Goal: Transaction & Acquisition: Purchase product/service

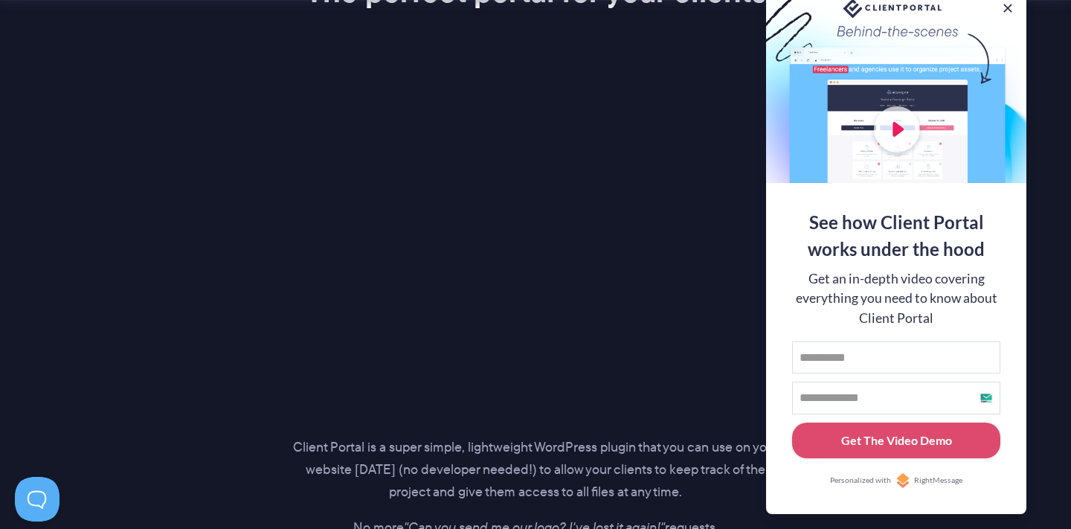
scroll to position [1949, 0]
click at [1008, 7] on button at bounding box center [1008, 8] width 18 height 18
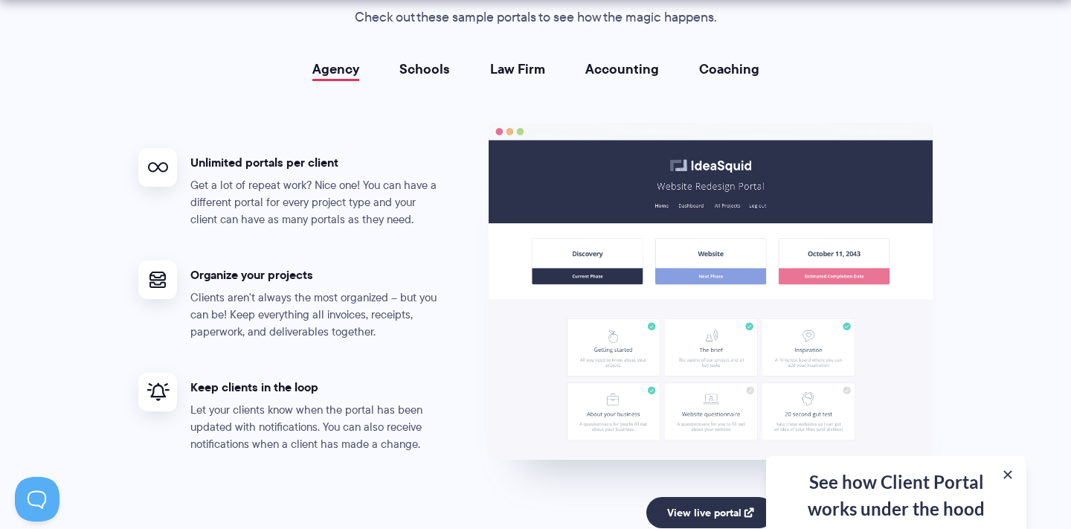
scroll to position [2777, 0]
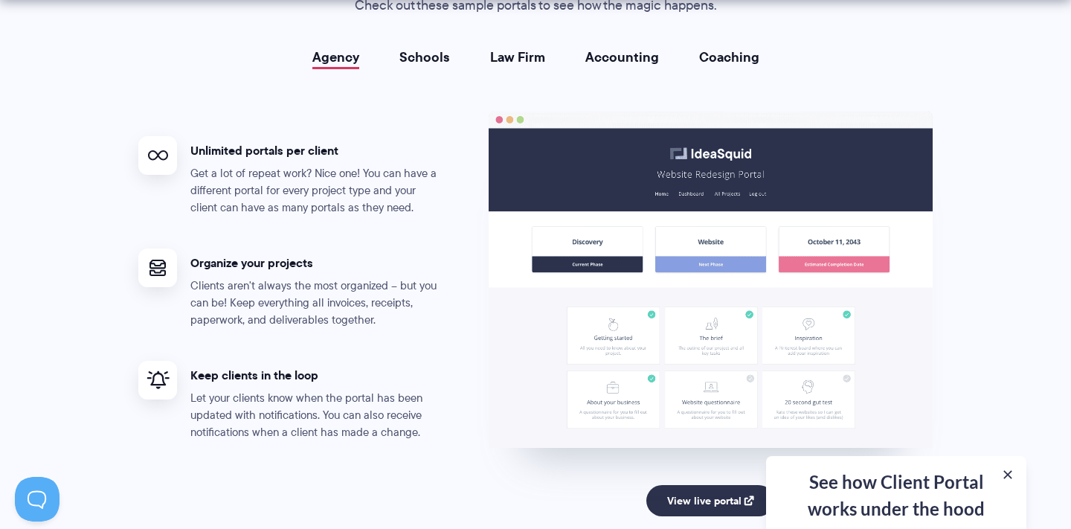
click at [434, 55] on link "Schools" at bounding box center [425, 57] width 51 height 15
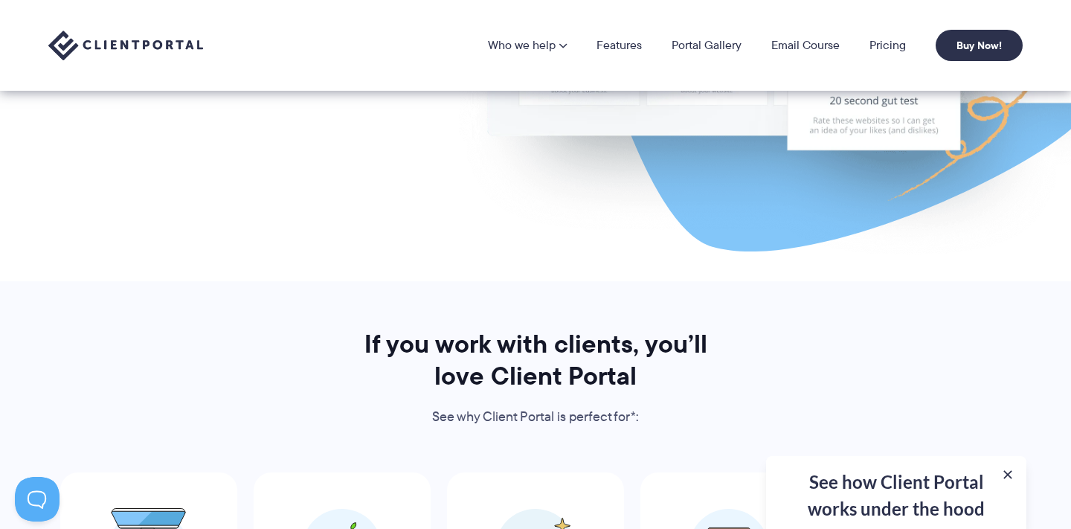
scroll to position [0, 0]
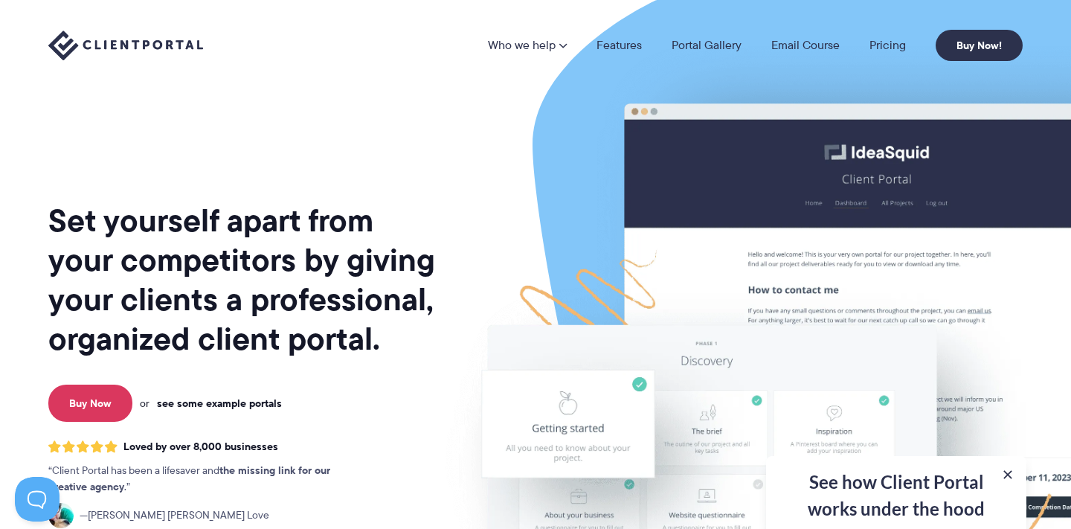
click at [195, 403] on link "see some example portals" at bounding box center [219, 403] width 125 height 13
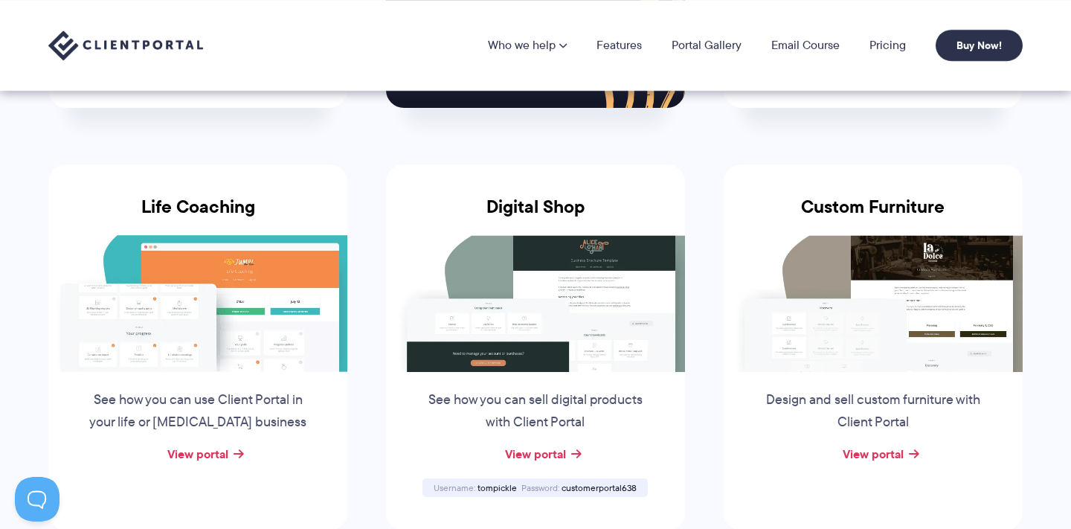
scroll to position [979, 0]
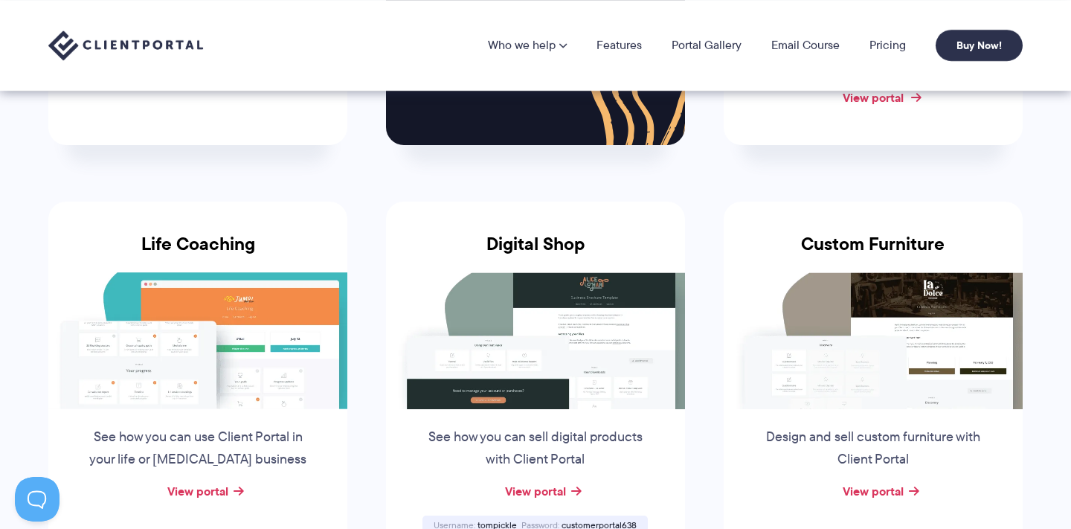
click at [870, 94] on link "View portal" at bounding box center [873, 98] width 61 height 18
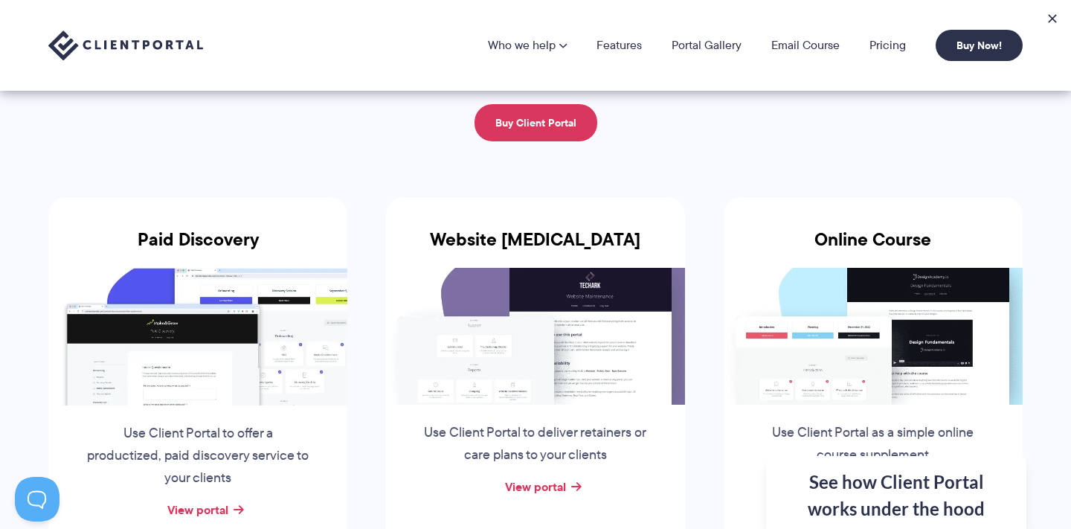
scroll to position [0, 0]
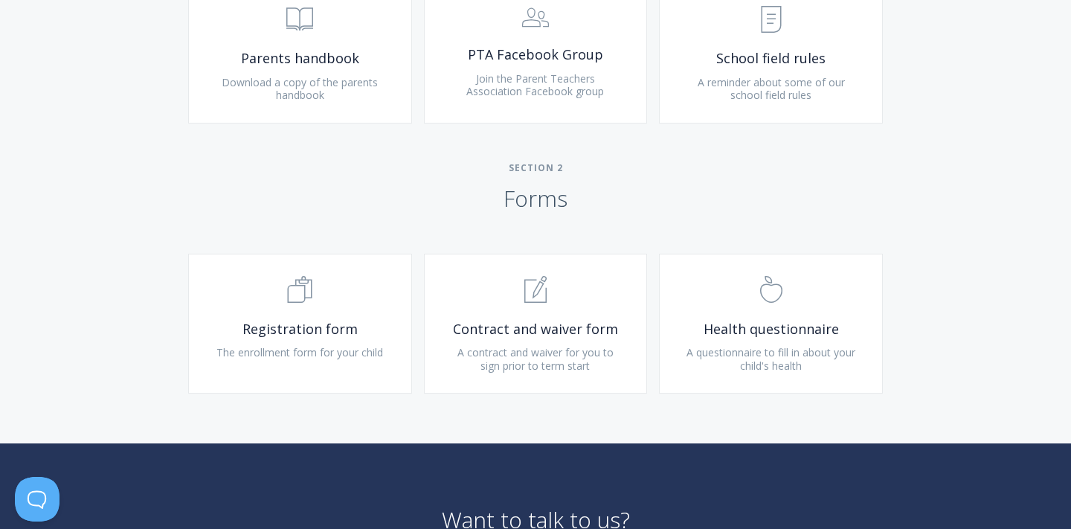
scroll to position [882, 0]
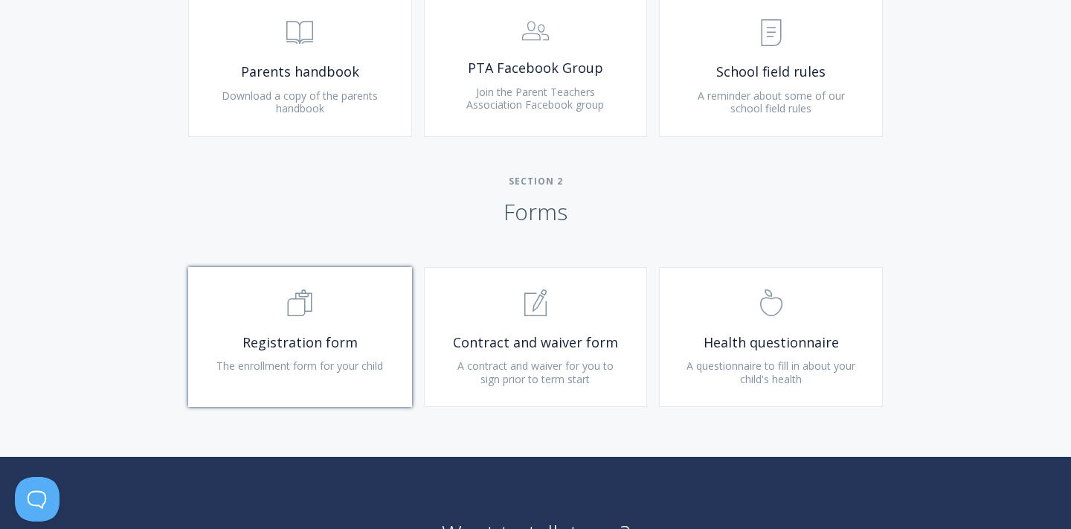
click at [341, 313] on span ".st0{fill:none;stroke:#000000;stroke-width:2;stroke-miterlimit:10;} Untitled-16" at bounding box center [300, 303] width 178 height 45
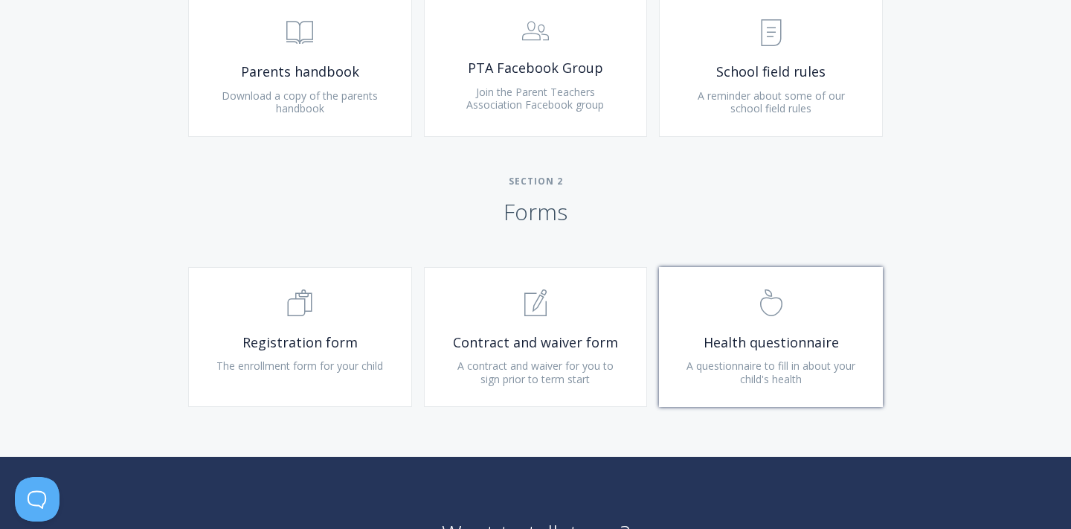
click at [681, 333] on link ".st0{fill:none;stroke:#000000;stroke-width:2;stroke-miterlimit:10;} Untitled-22…" at bounding box center [771, 337] width 224 height 140
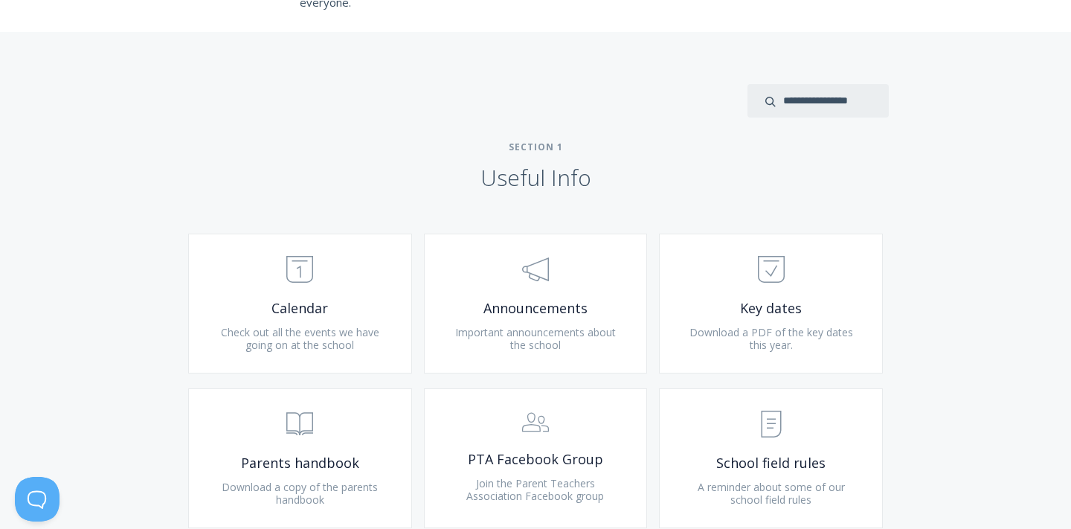
scroll to position [551, 0]
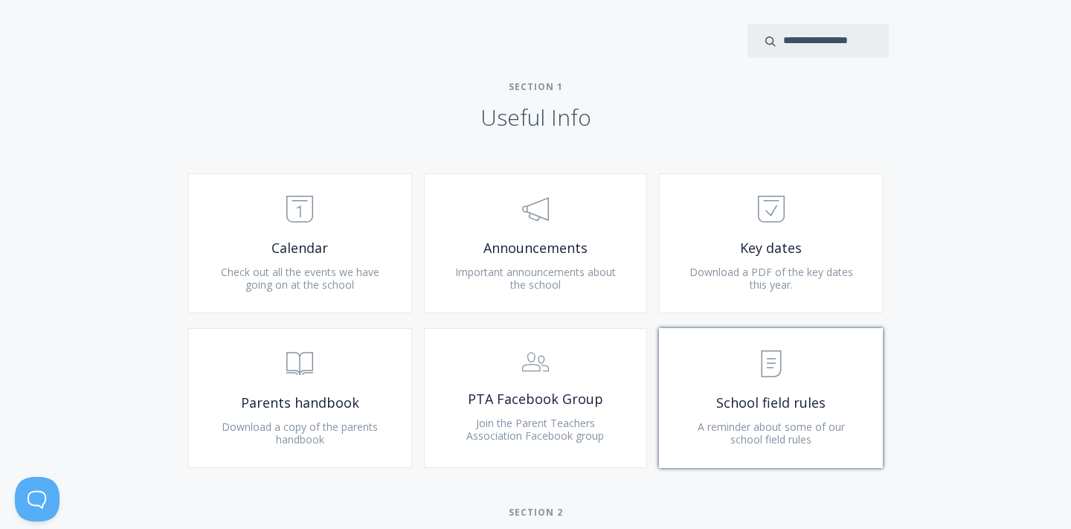
click at [739, 376] on span ".st0{fill:none;stroke:#000000;stroke-width:2;stroke-miterlimit:10;} Untitled-15" at bounding box center [771, 364] width 178 height 45
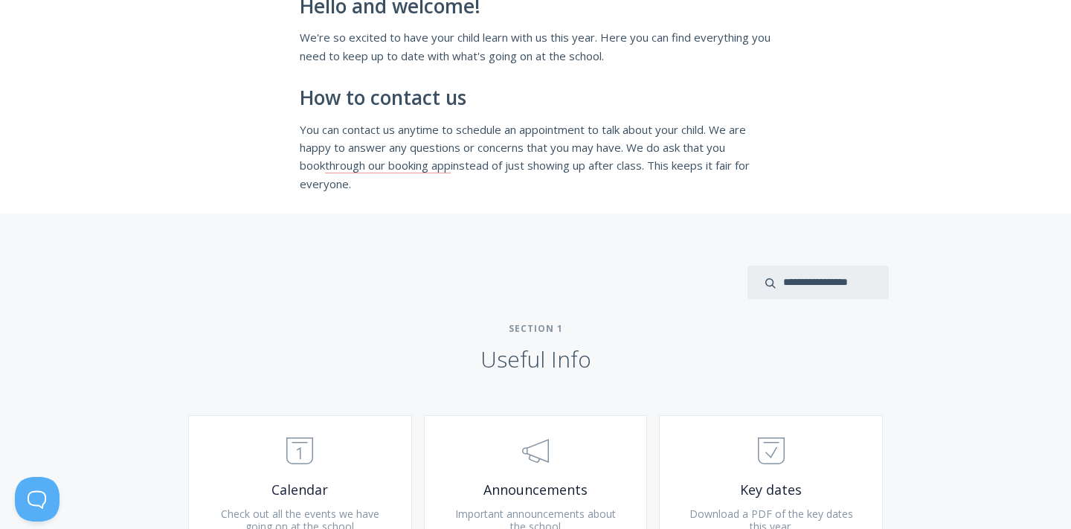
scroll to position [0, 0]
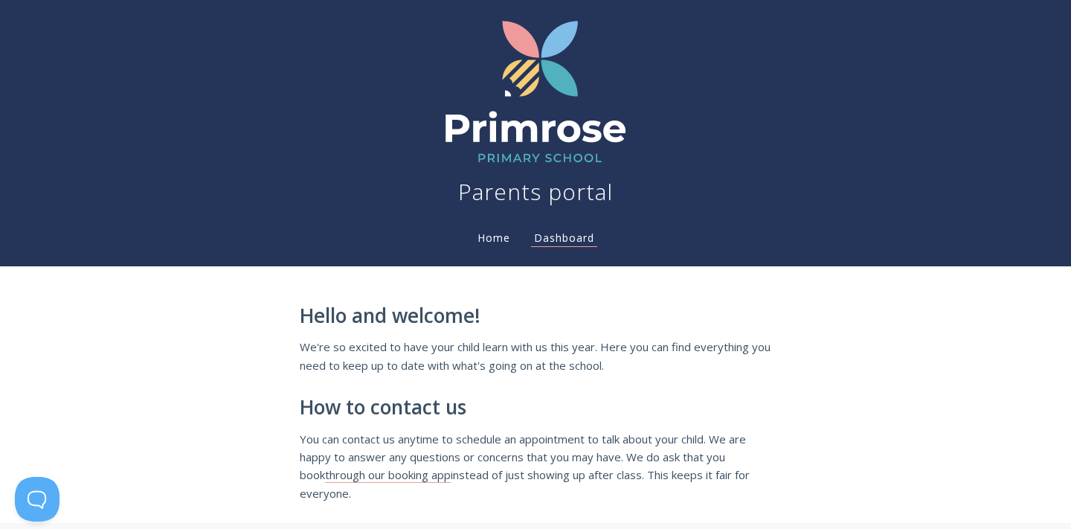
click at [504, 237] on link "Home" at bounding box center [494, 238] width 39 height 14
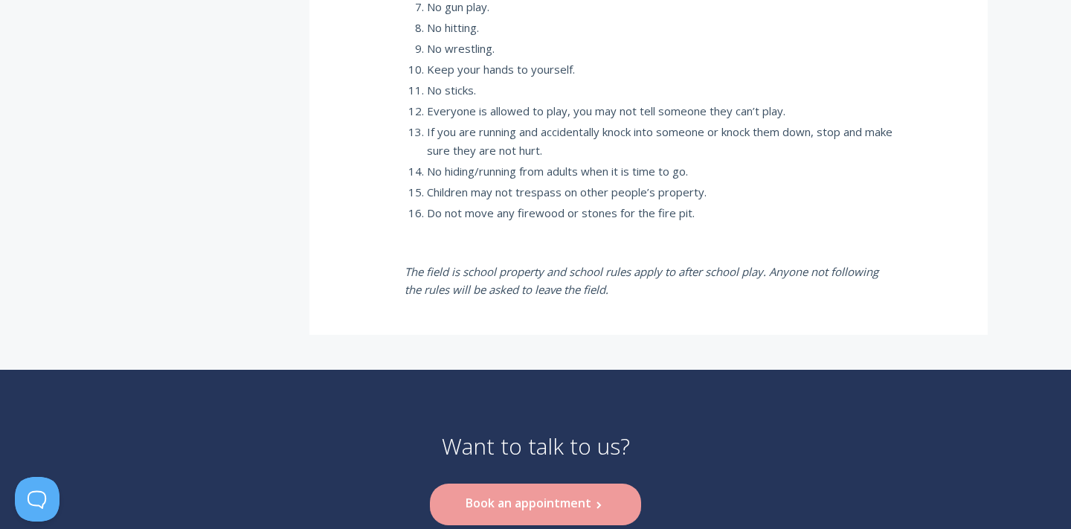
scroll to position [751, 0]
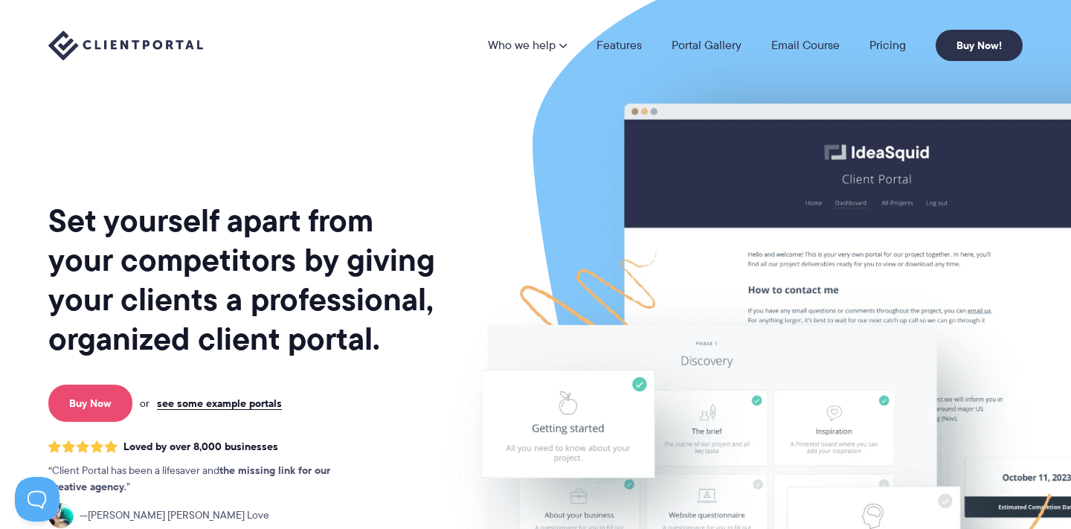
click at [100, 397] on link "Buy Now" at bounding box center [90, 403] width 84 height 37
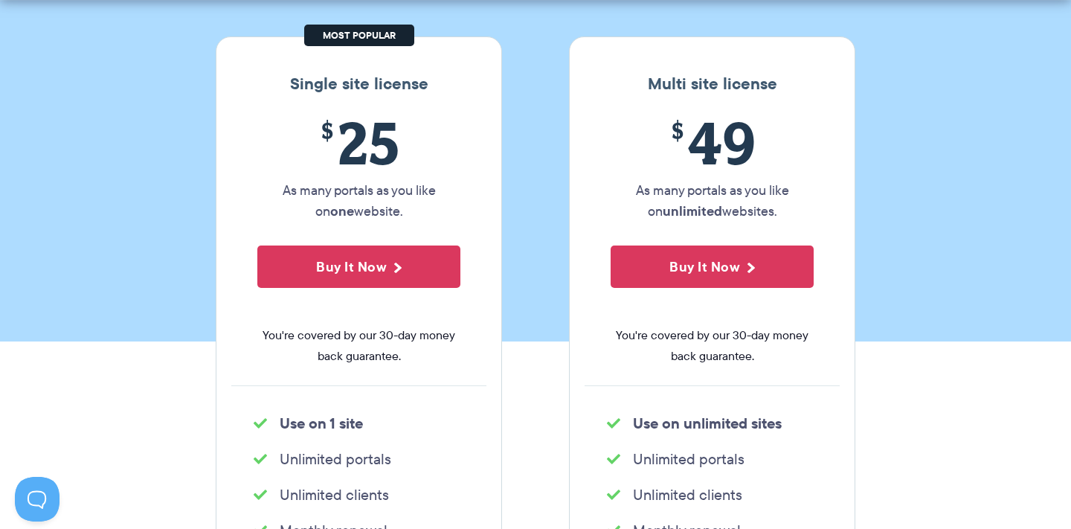
click at [189, 415] on section "Single site license $ 25 As many portals as you like on one website. Buy It Now…" at bounding box center [535, 370] width 1071 height 757
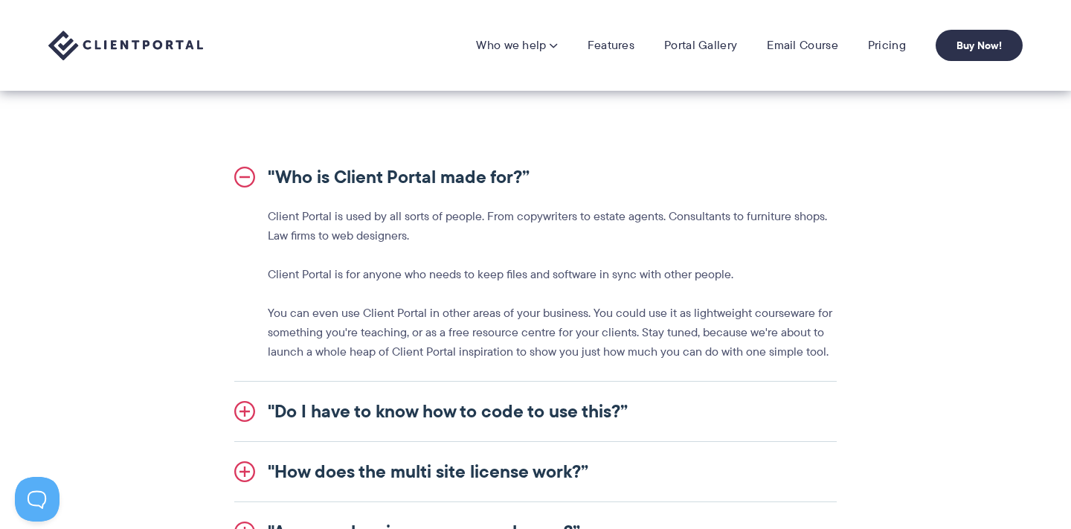
scroll to position [1575, 0]
